Goal: Task Accomplishment & Management: Manage account settings

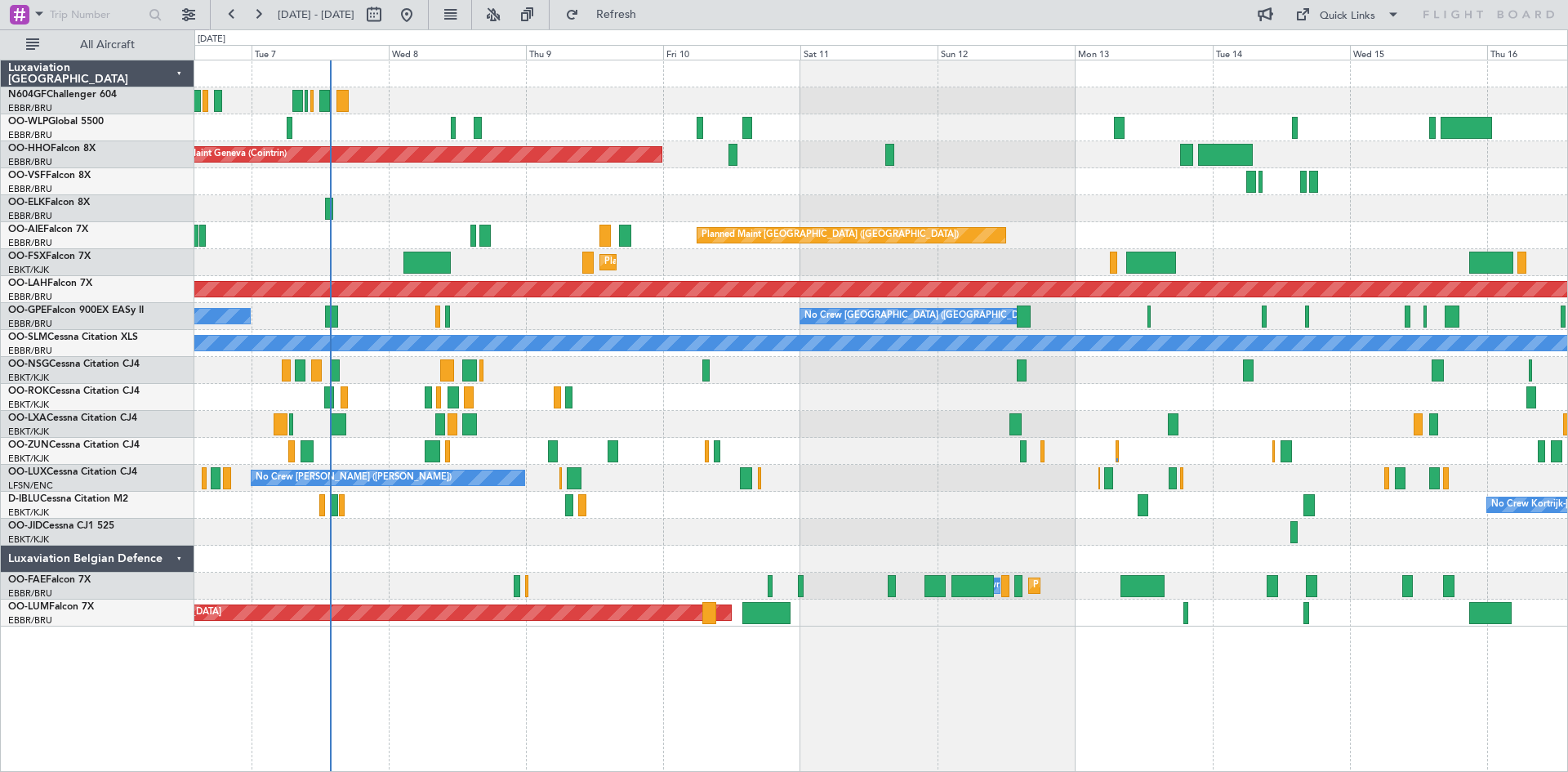
click at [610, 321] on div "Planned Maint Geneva (Cointrin) Planned Maint [GEOGRAPHIC_DATA] ([GEOGRAPHIC_DA…" at bounding box center [881, 343] width 1372 height 566
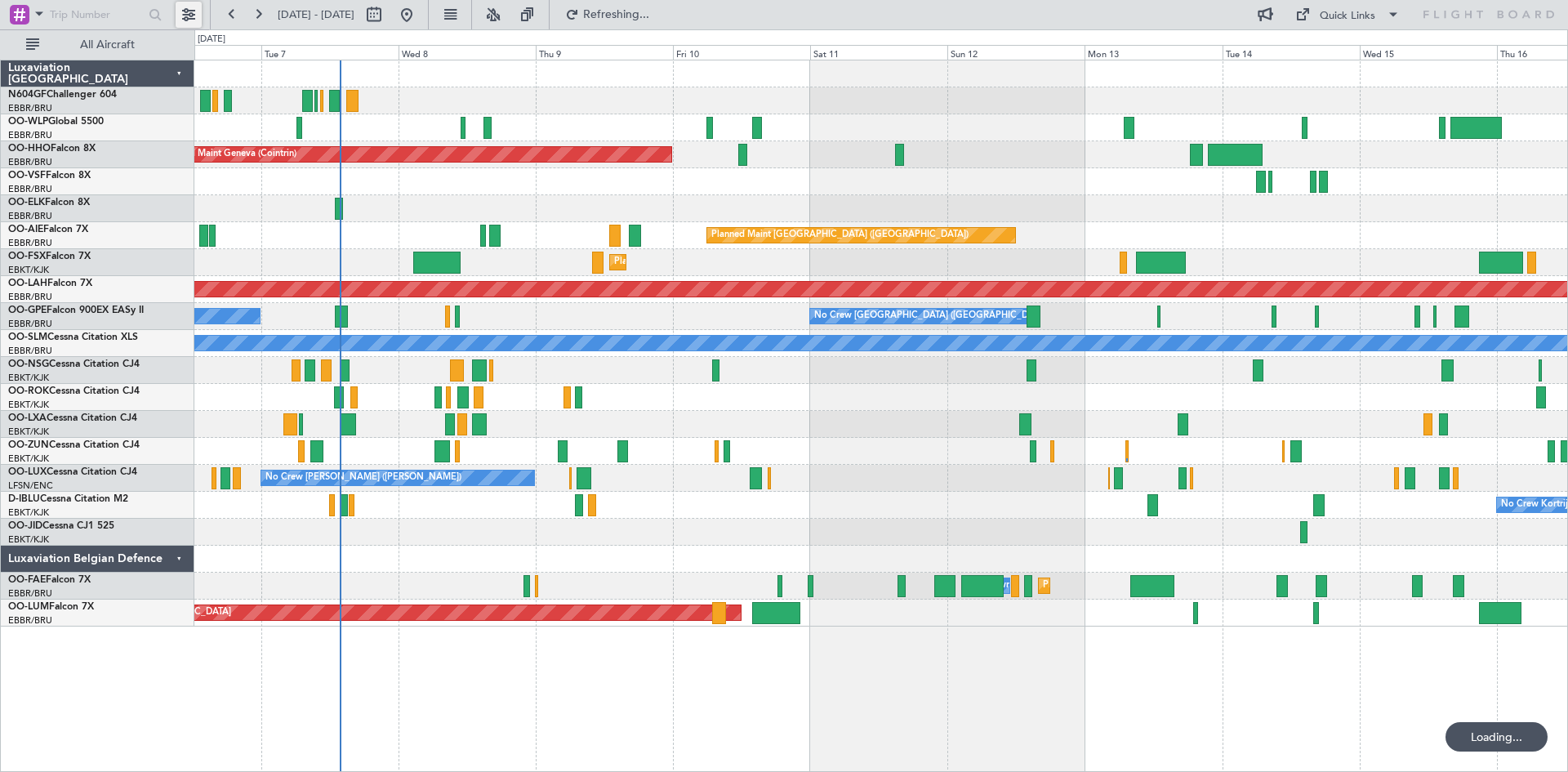
click at [185, 17] on button at bounding box center [188, 14] width 26 height 26
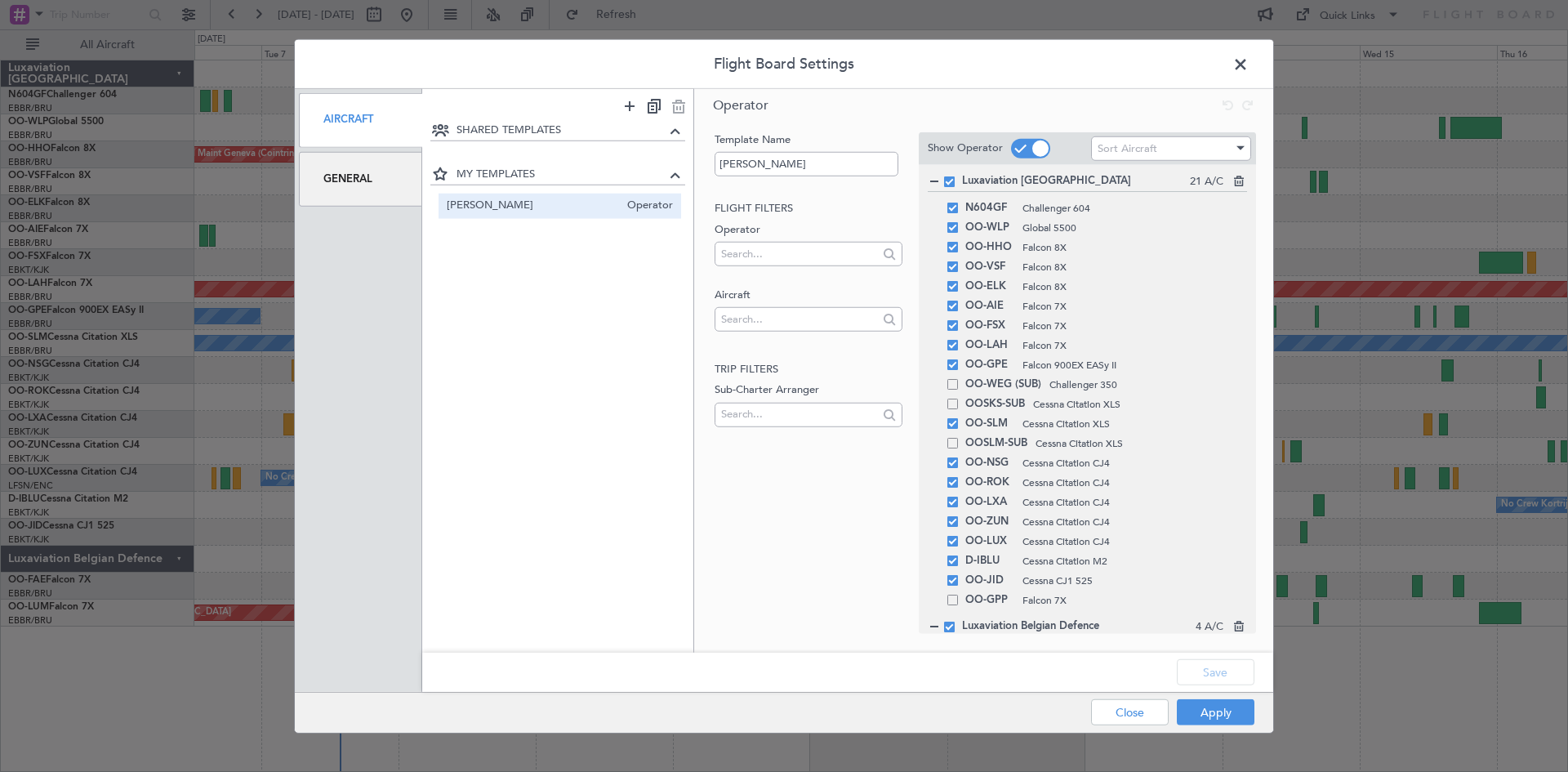
click at [347, 184] on div "General" at bounding box center [360, 179] width 123 height 54
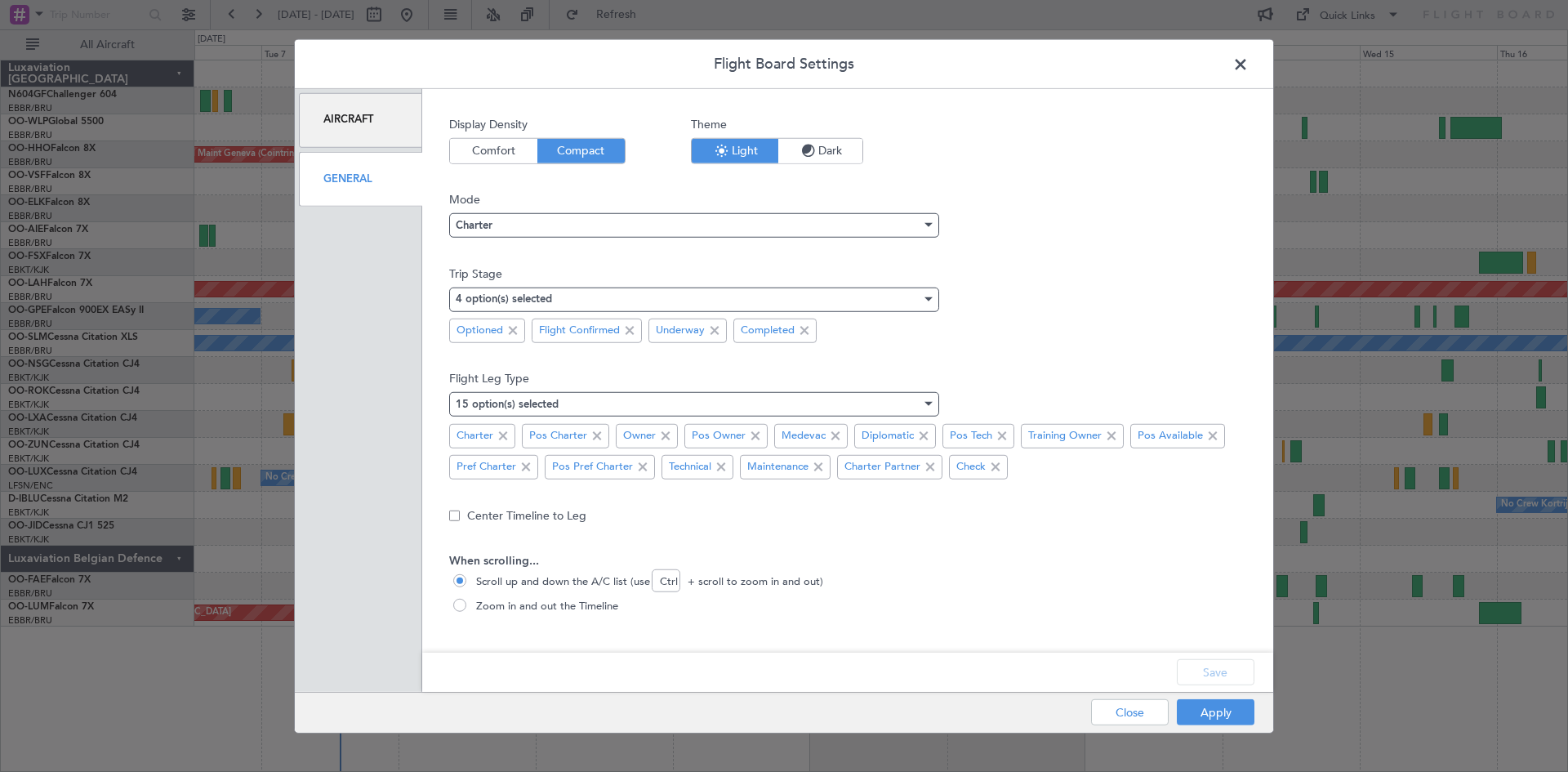
click at [701, 212] on nimbus-select "Charter" at bounding box center [847, 223] width 797 height 30
click at [702, 216] on div "Charter" at bounding box center [688, 224] width 465 height 24
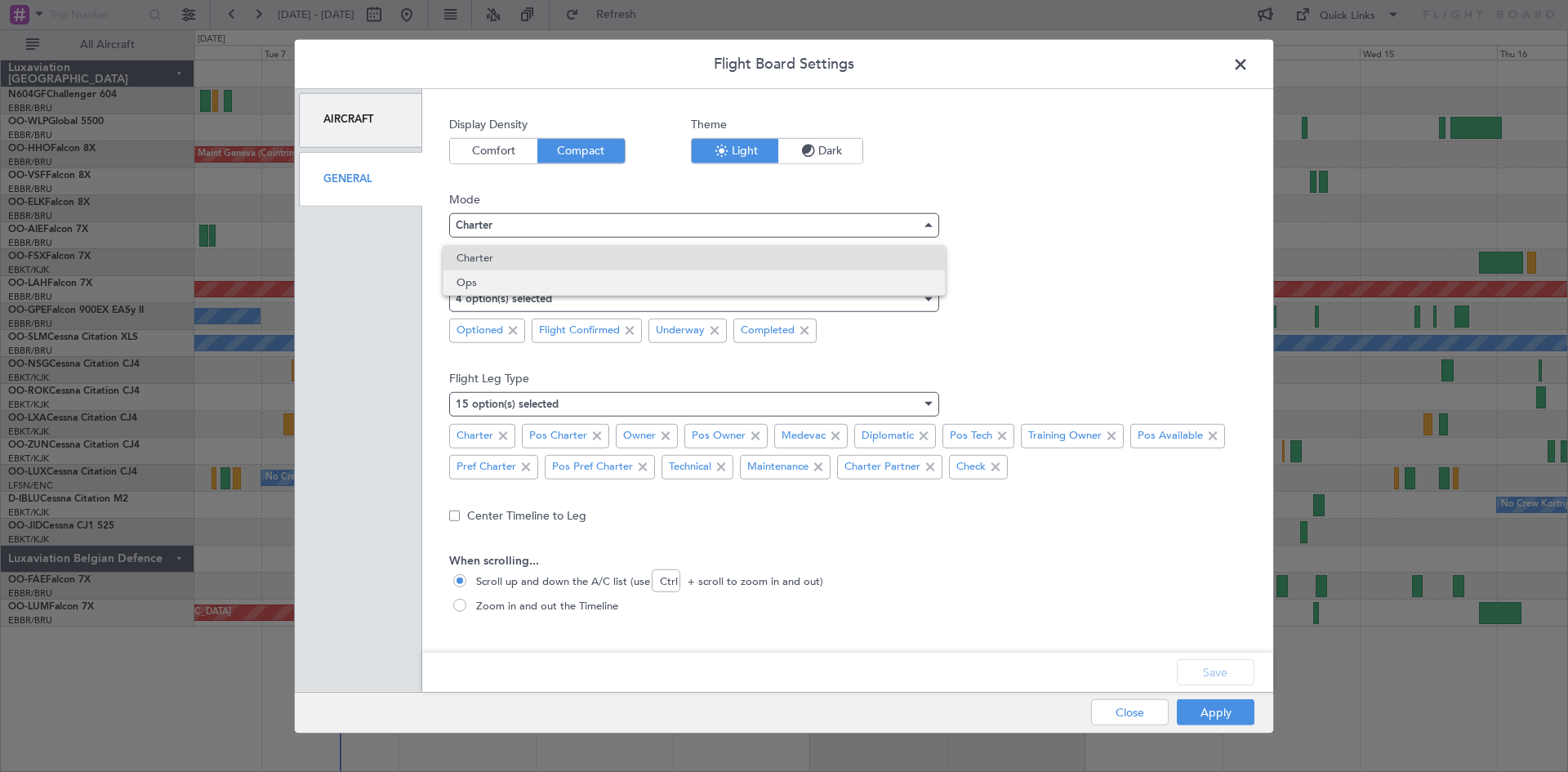
click at [681, 273] on span "Ops" at bounding box center [693, 282] width 475 height 24
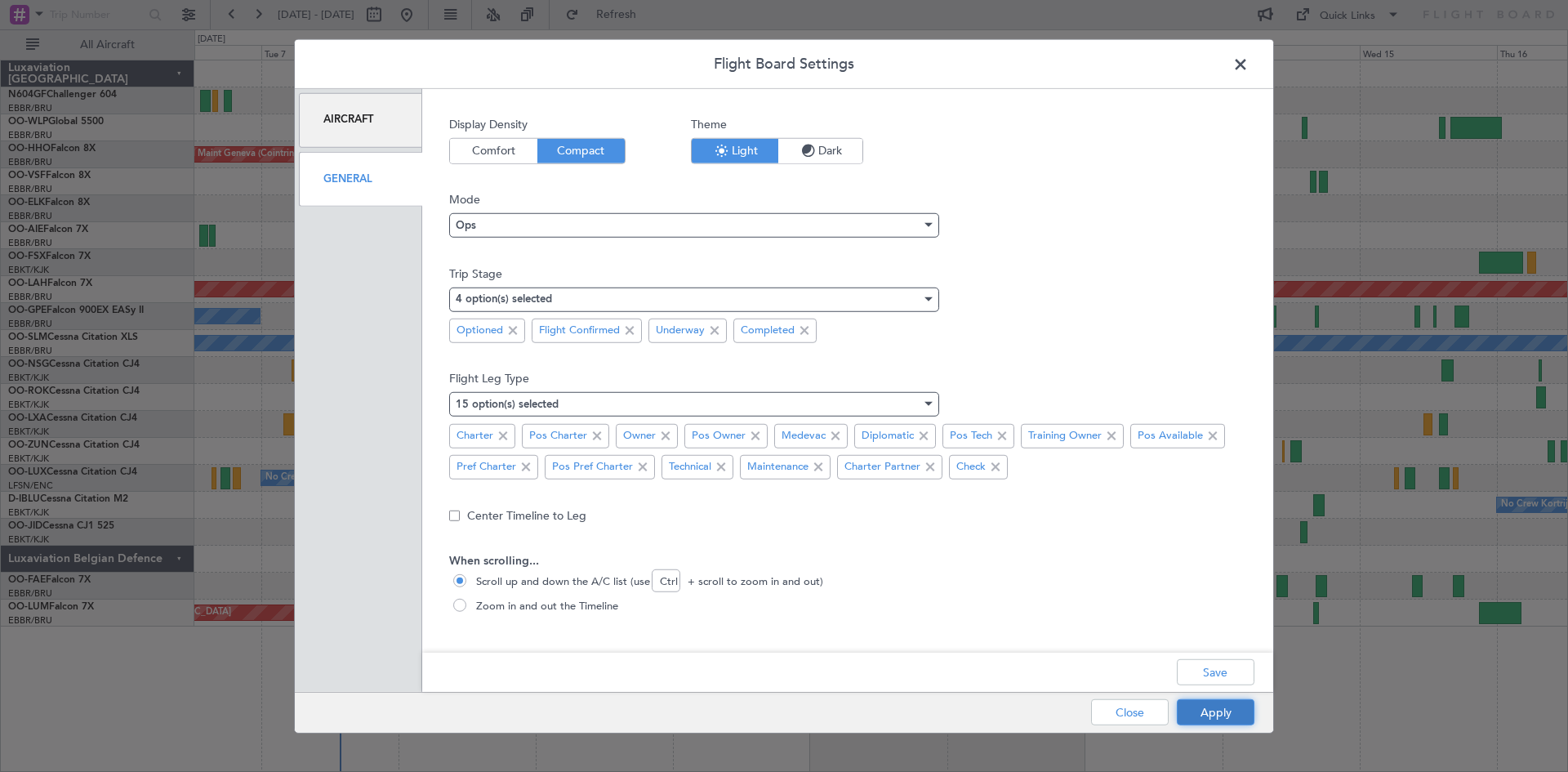
click at [1194, 712] on button "Apply" at bounding box center [1216, 711] width 78 height 26
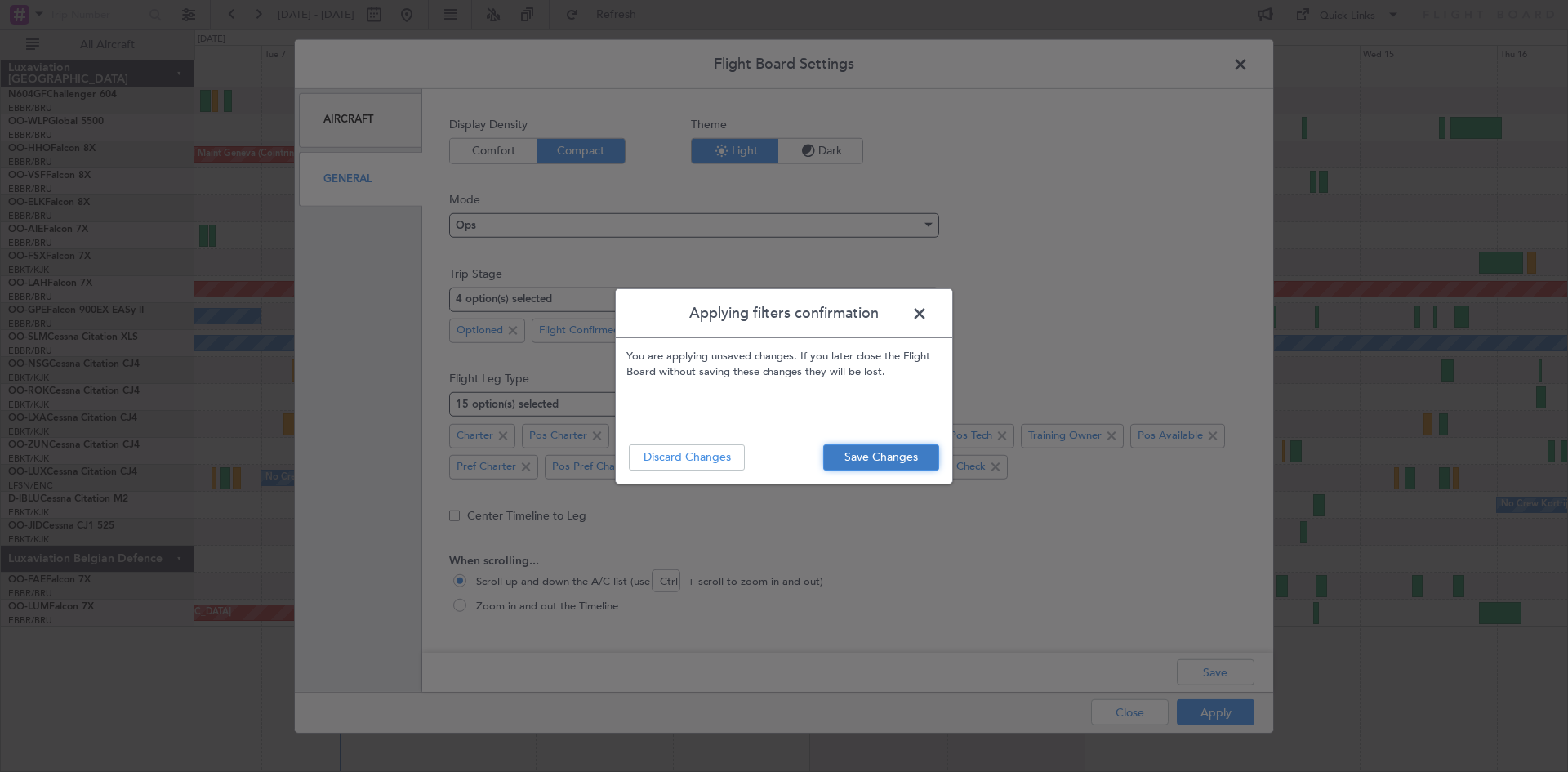
click at [896, 467] on button "Save Changes" at bounding box center [881, 457] width 116 height 26
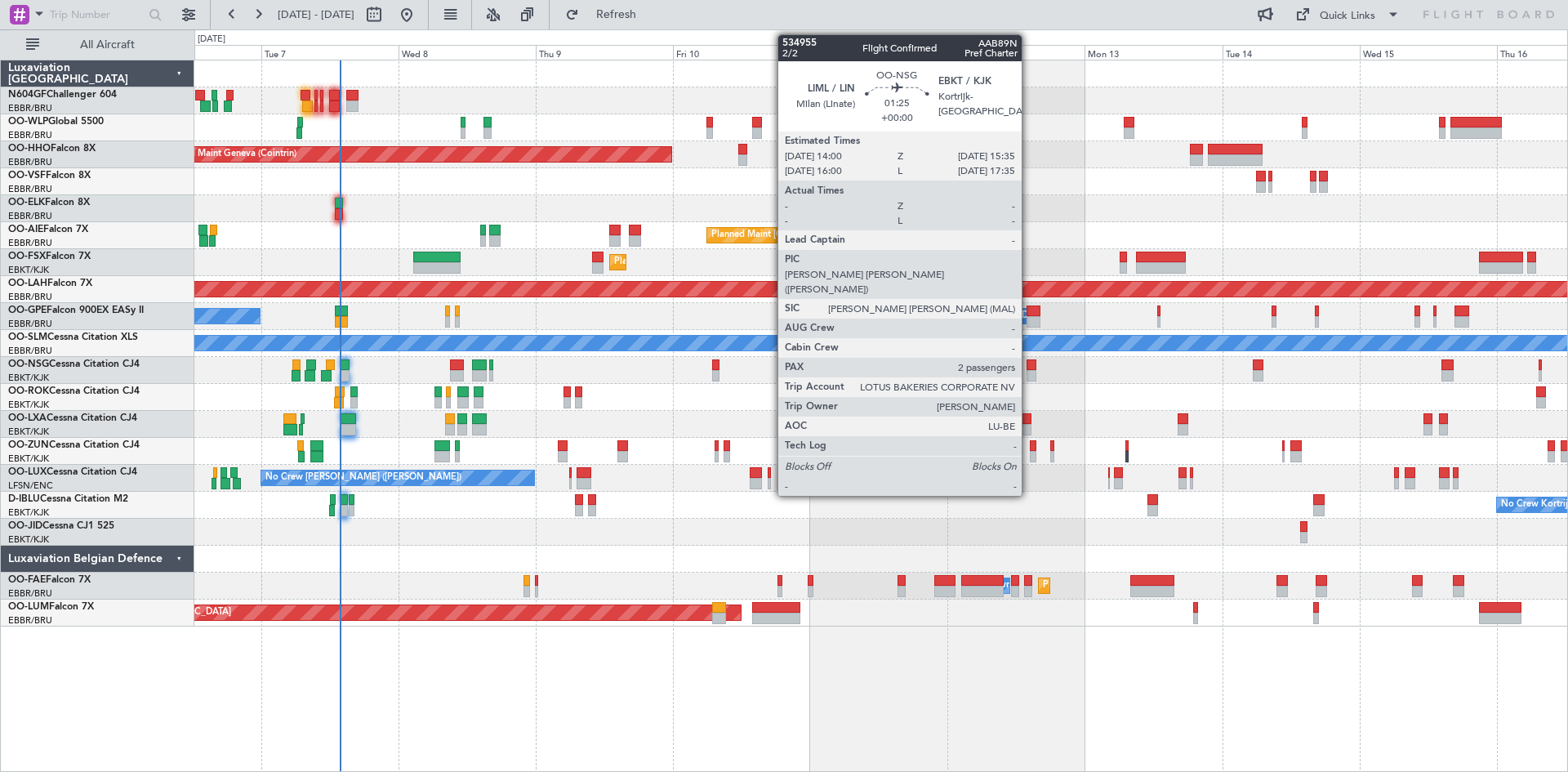
click at [1029, 371] on div at bounding box center [1031, 376] width 10 height 12
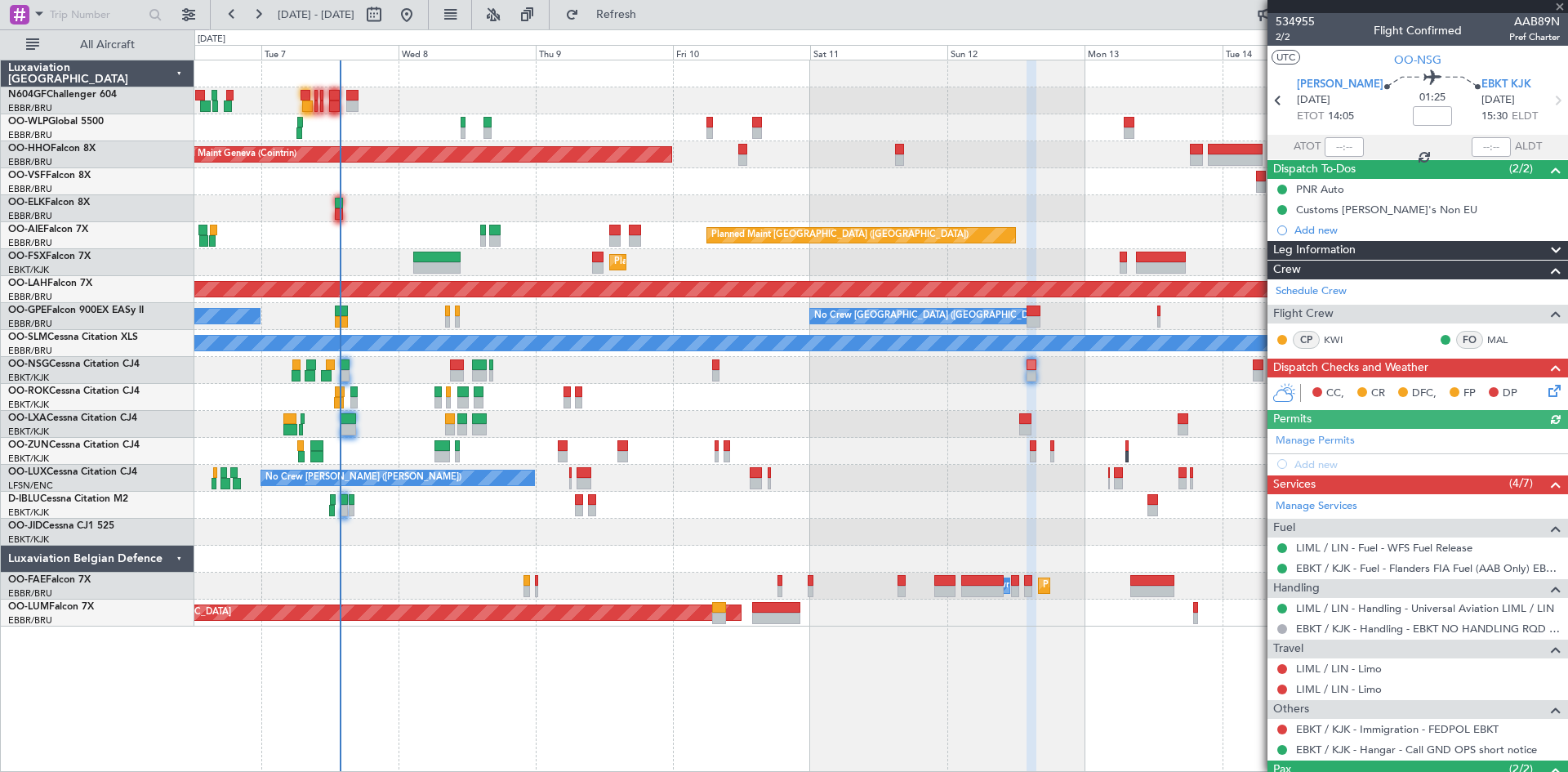
scroll to position [107, 0]
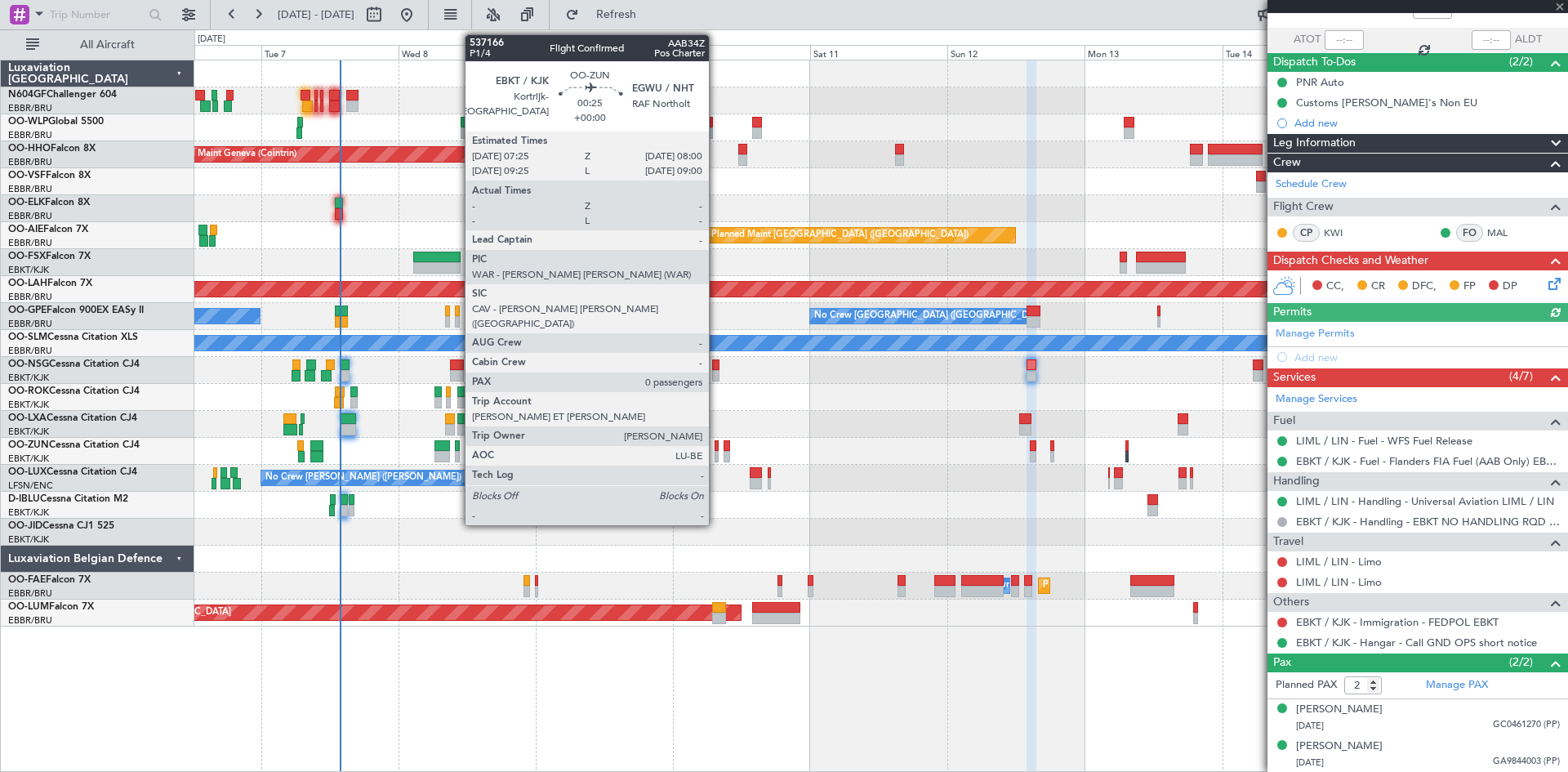
click at [716, 455] on div at bounding box center [716, 456] width 5 height 12
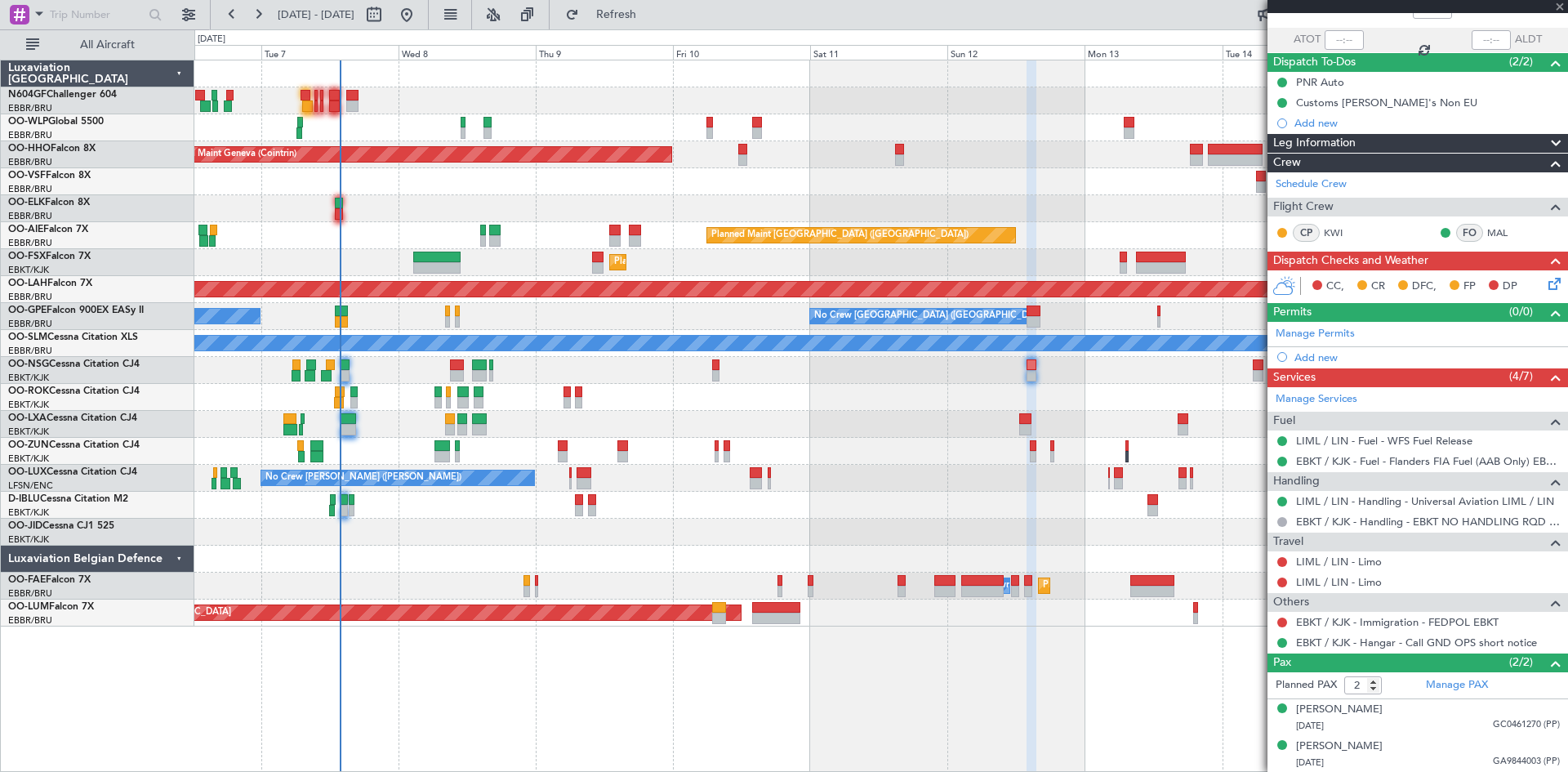
type input "0"
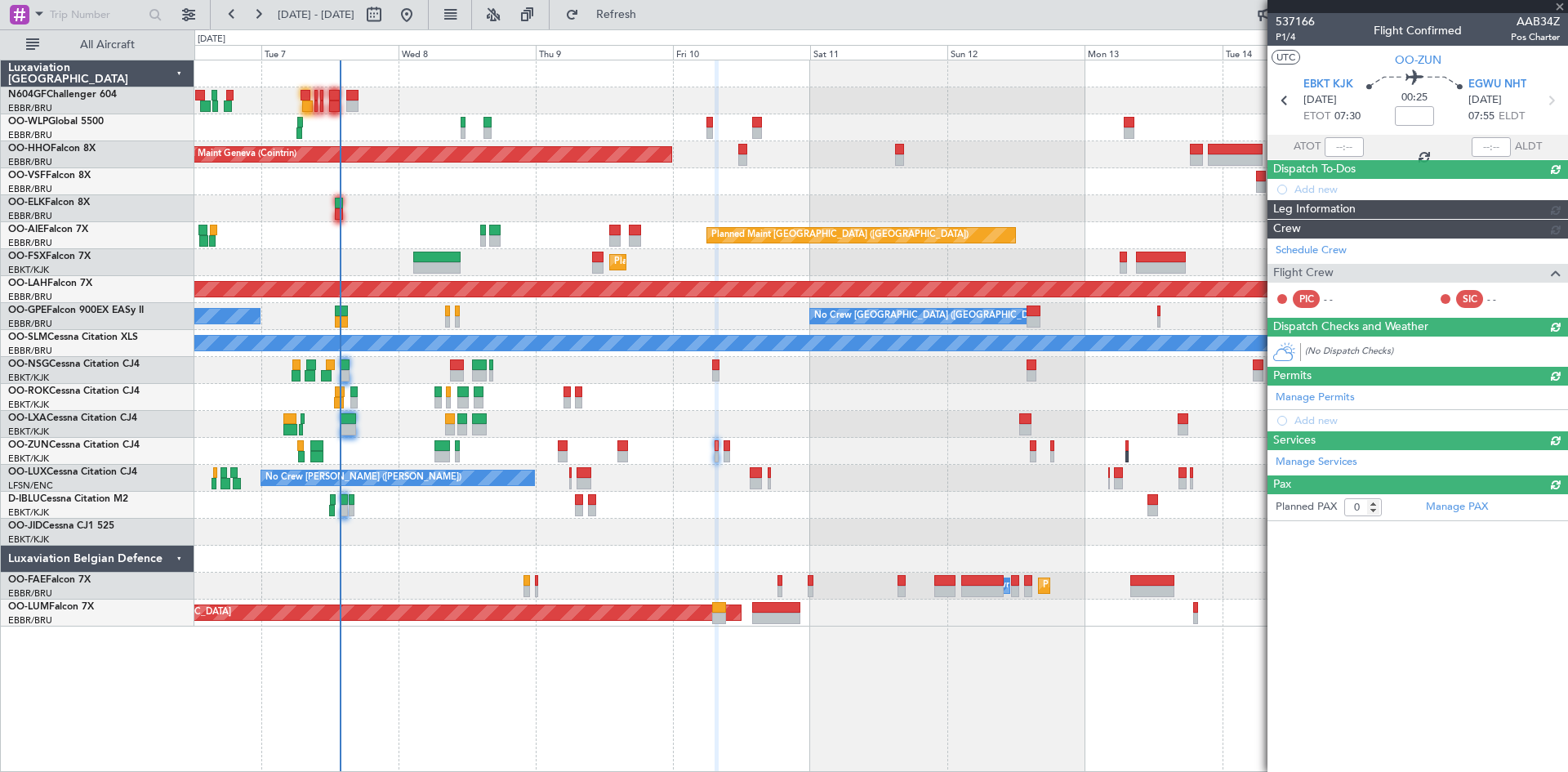
scroll to position [0, 0]
